Goal: Check status: Check status

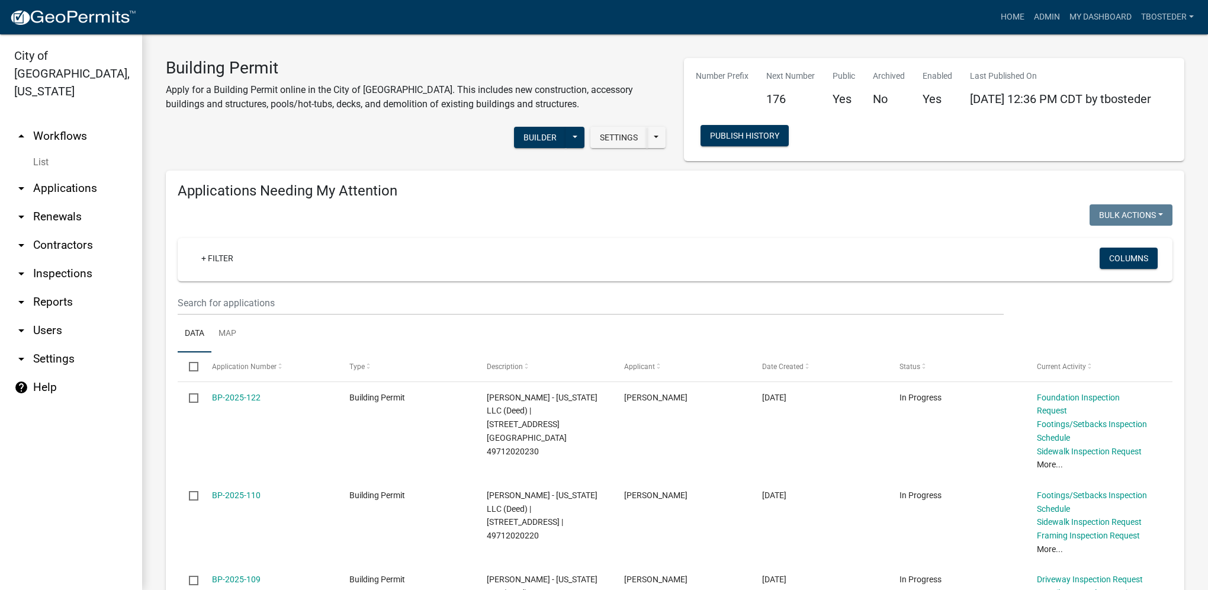
select select "1: 25"
click at [1040, 12] on link "Admin" at bounding box center [1047, 17] width 36 height 22
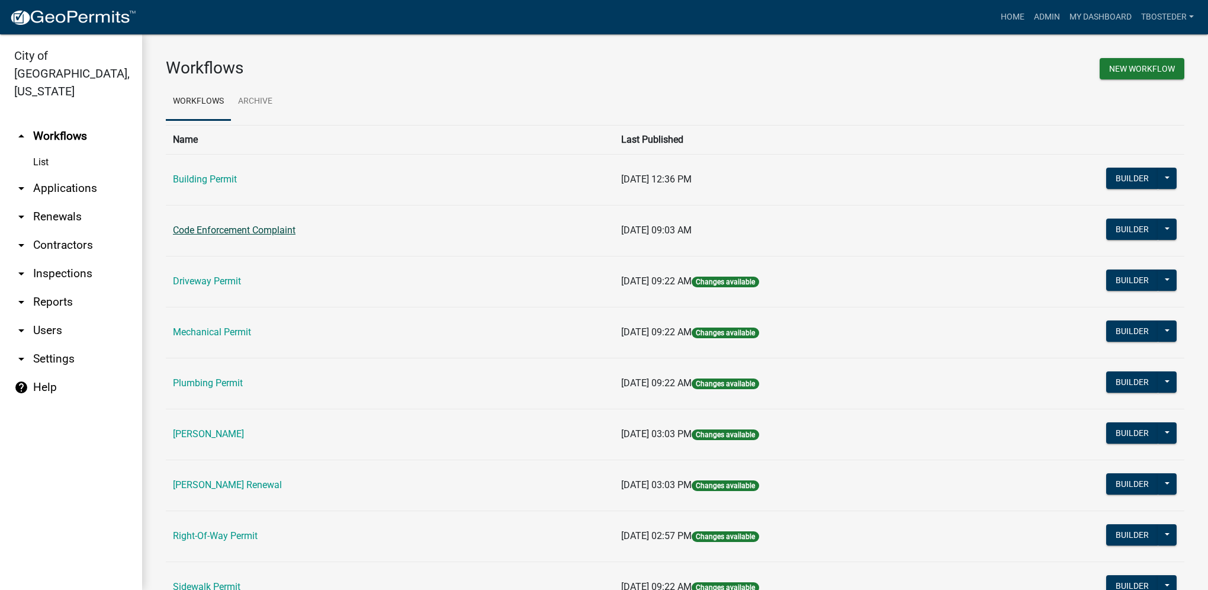
click at [275, 234] on link "Code Enforcement Complaint" at bounding box center [234, 229] width 123 height 11
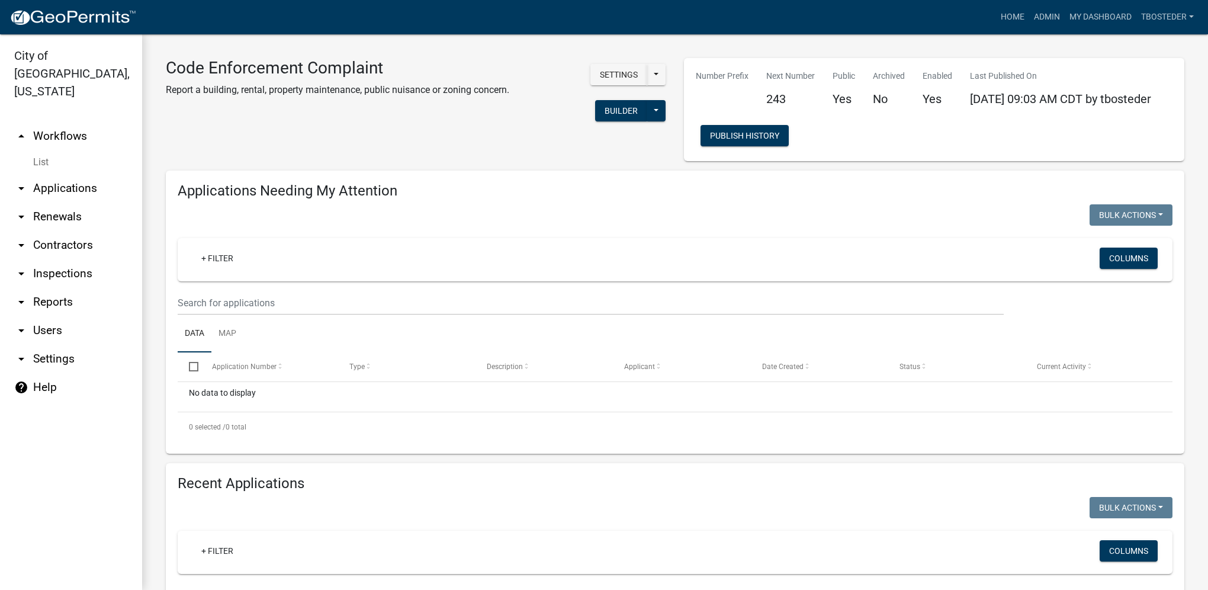
select select "1: 25"
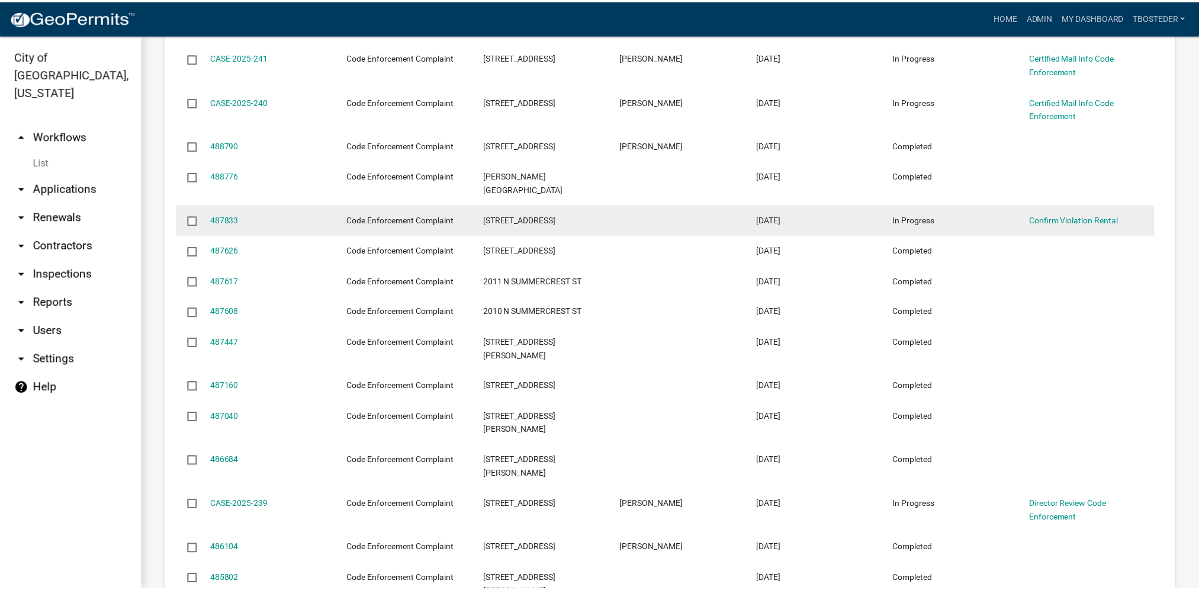
scroll to position [888, 0]
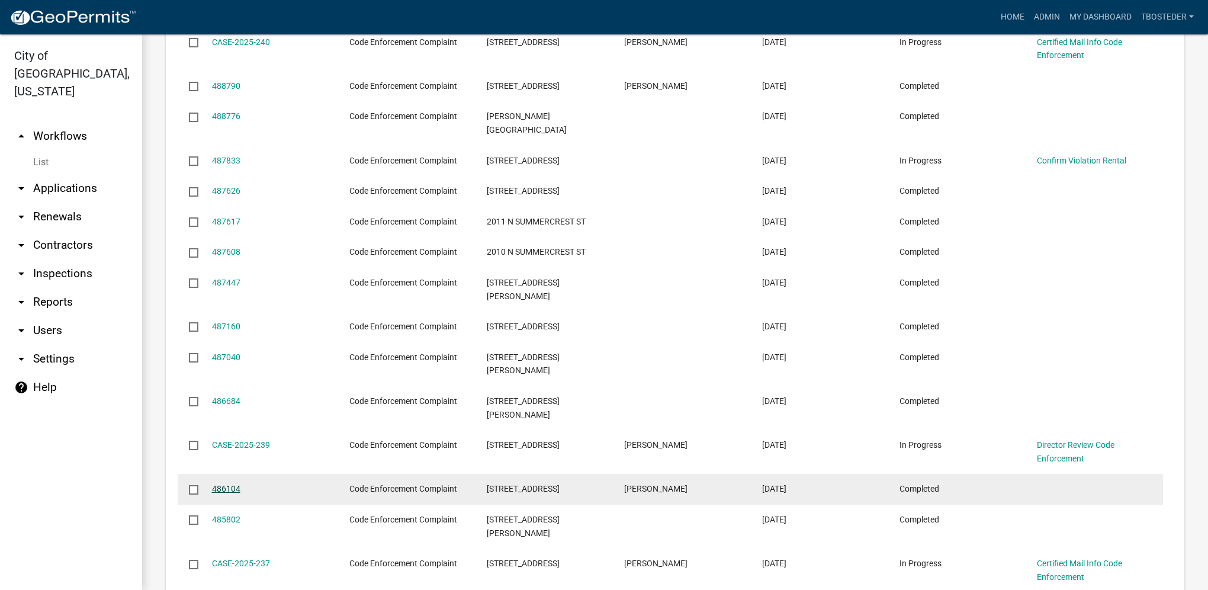
click at [223, 484] on link "486104" at bounding box center [226, 488] width 28 height 9
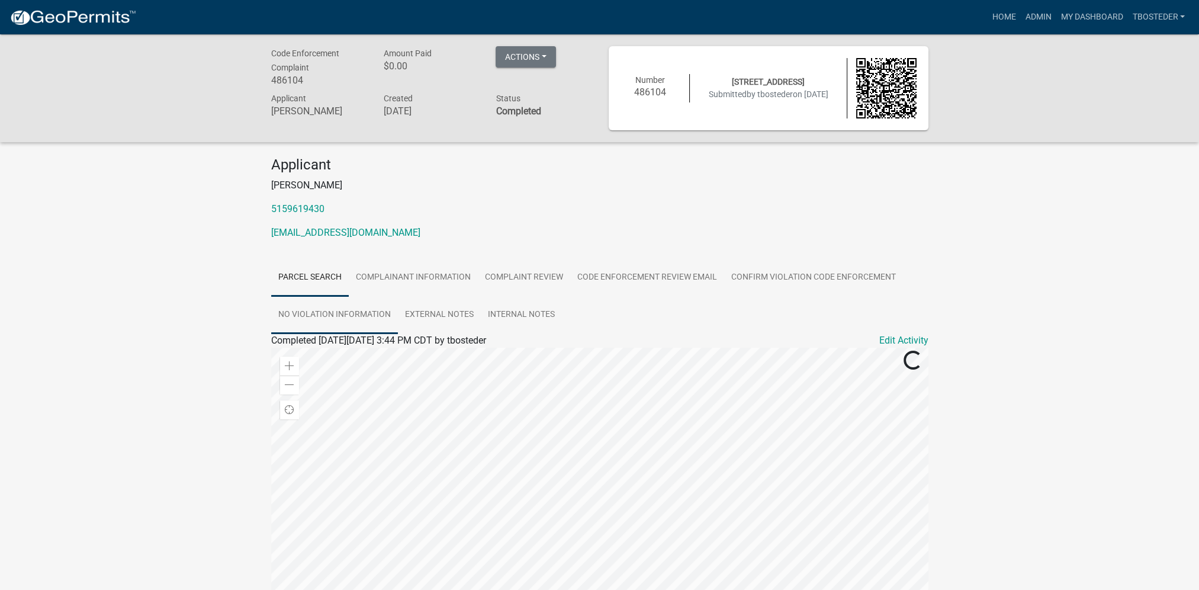
click at [382, 318] on link "No Violation Information" at bounding box center [334, 315] width 127 height 38
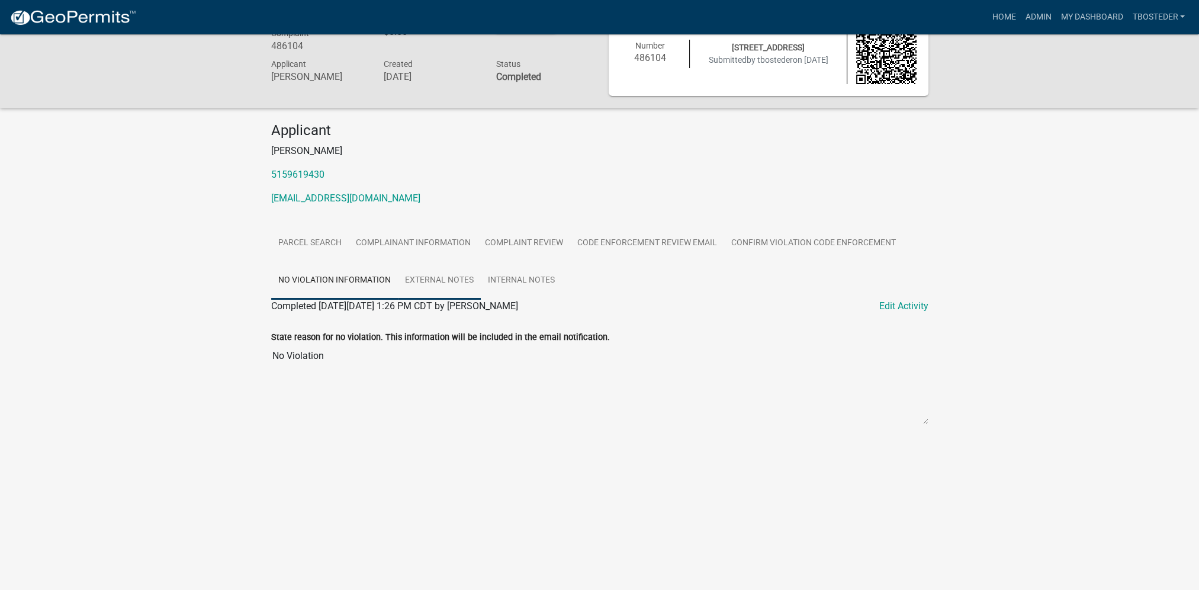
click at [464, 284] on link "External Notes" at bounding box center [439, 281] width 83 height 38
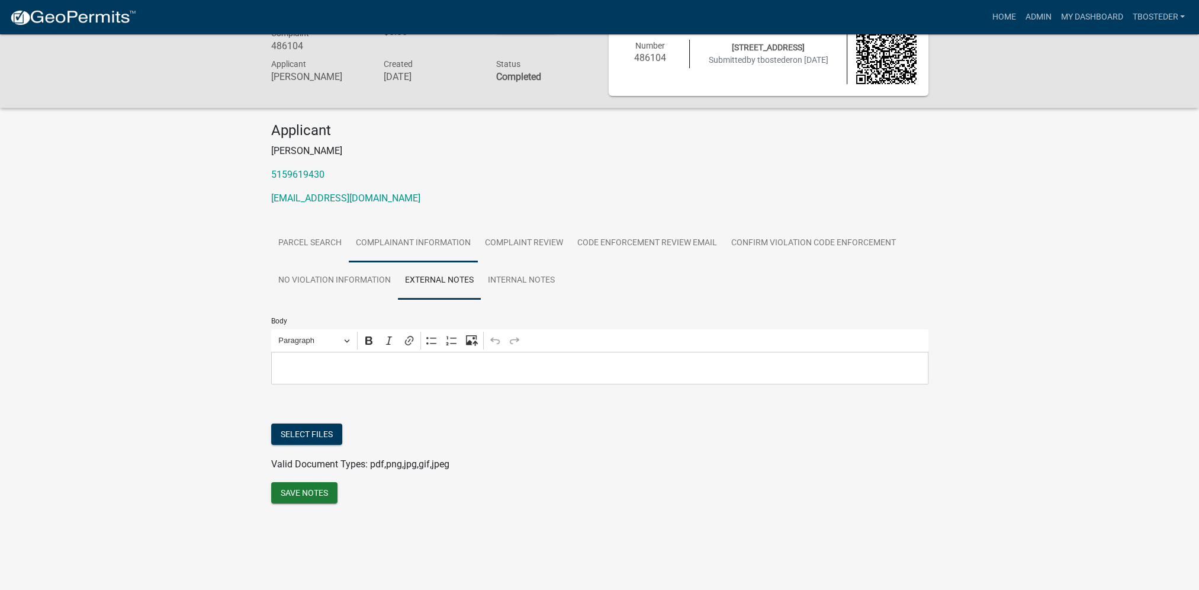
click at [433, 242] on link "Complainant Information" at bounding box center [413, 243] width 129 height 38
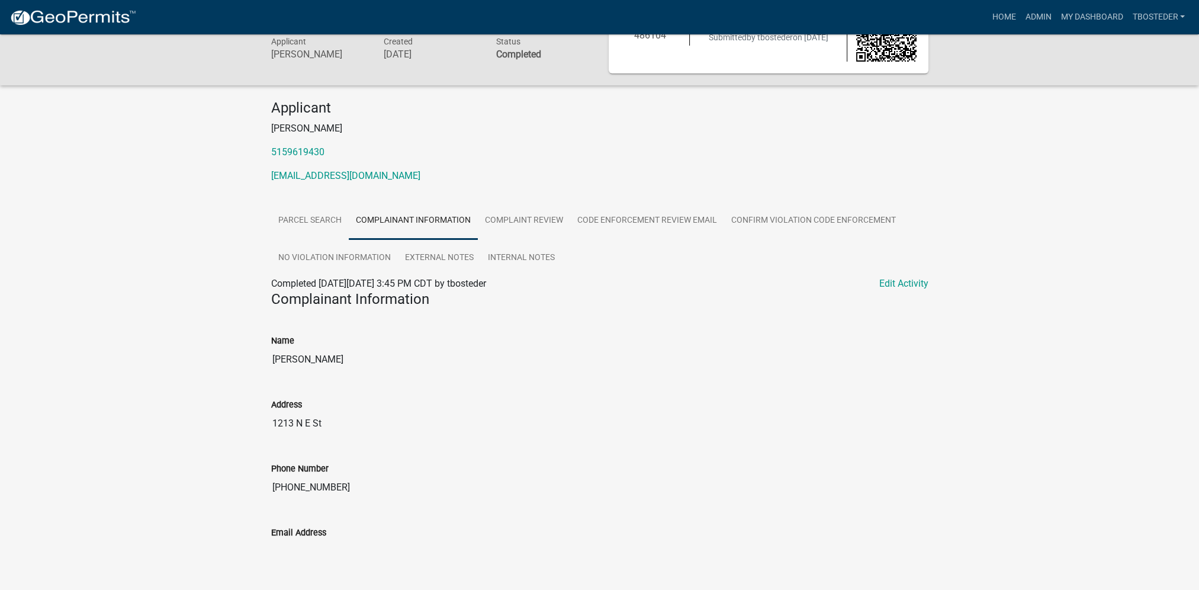
scroll to position [0, 0]
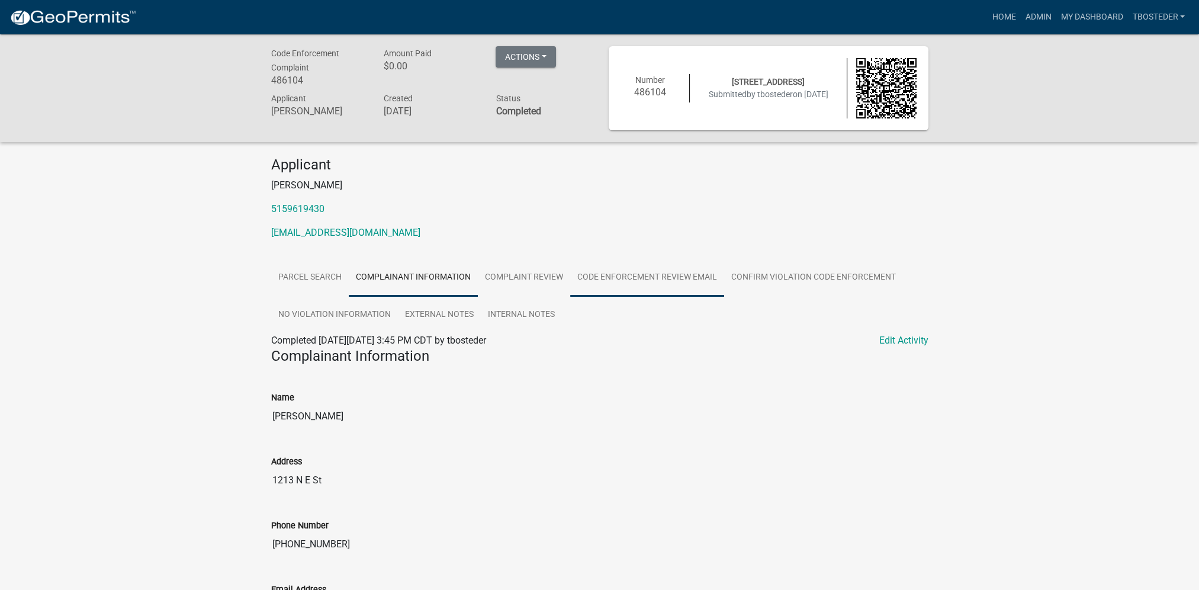
click at [712, 283] on link "Code Enforcement Review Email" at bounding box center [647, 278] width 154 height 38
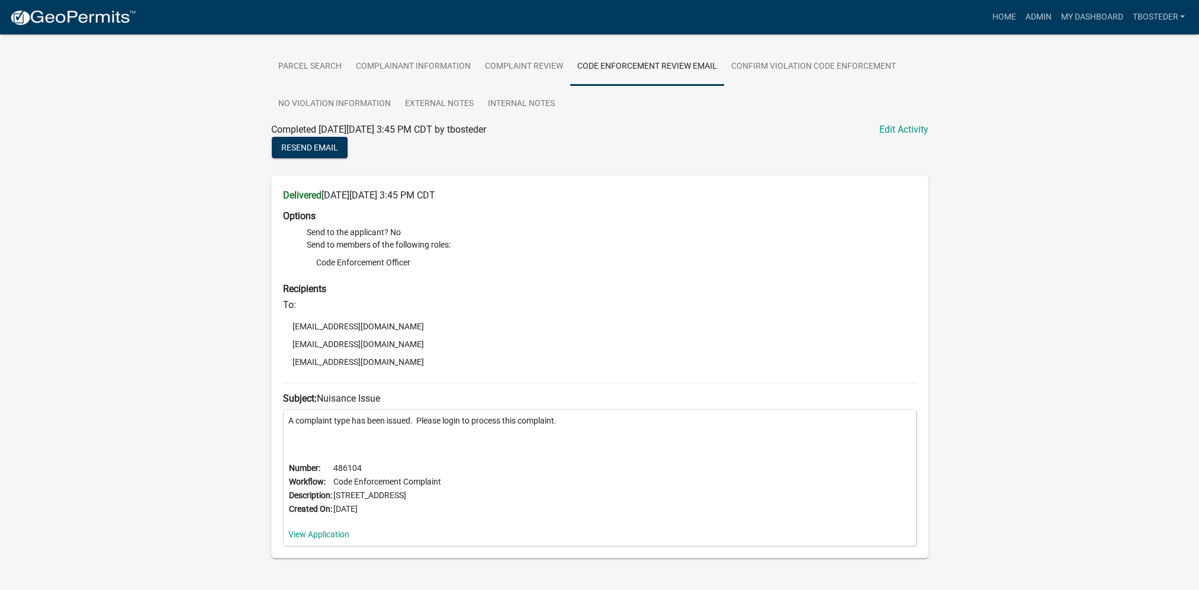
scroll to position [237, 0]
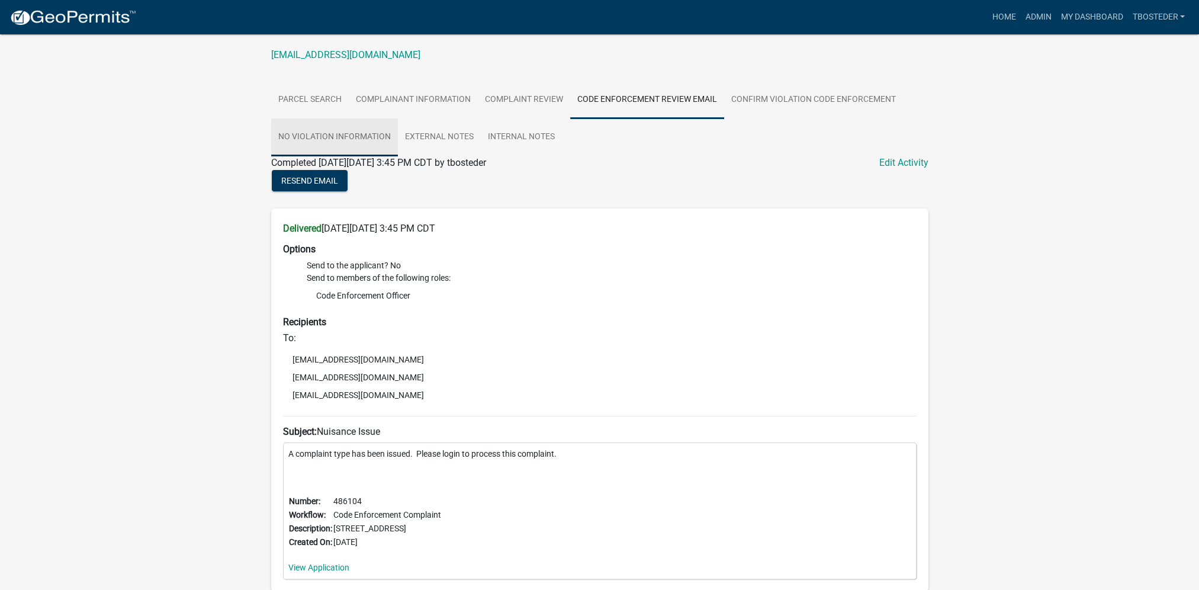
click at [359, 140] on link "No Violation Information" at bounding box center [334, 137] width 127 height 38
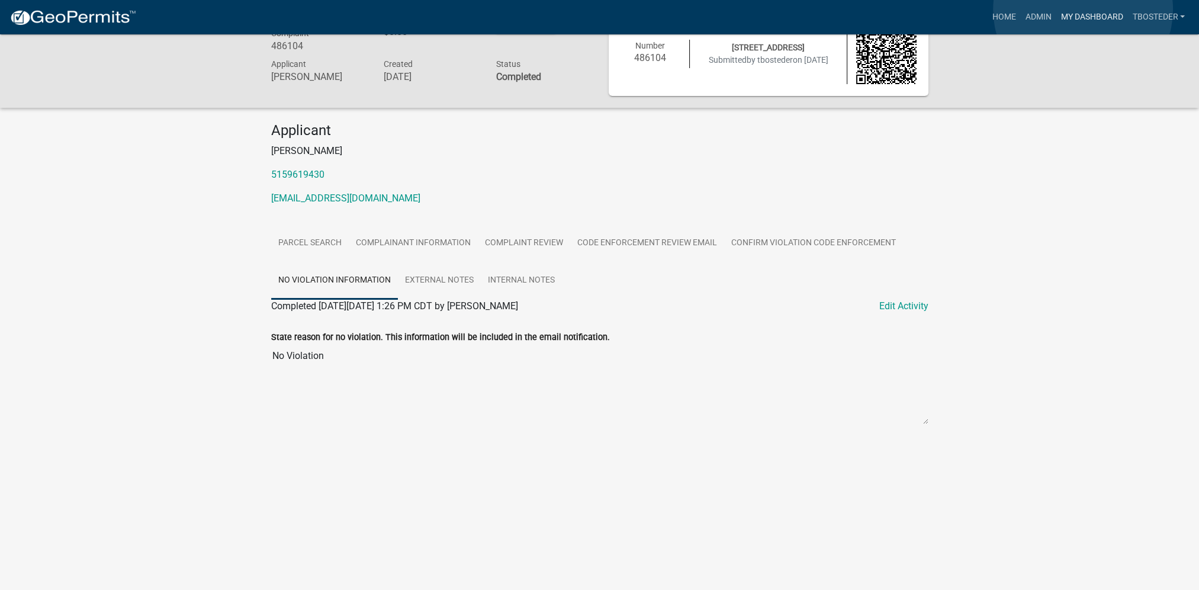
click at [1083, 9] on link "My Dashboard" at bounding box center [1091, 17] width 72 height 22
